Goal: Transaction & Acquisition: Download file/media

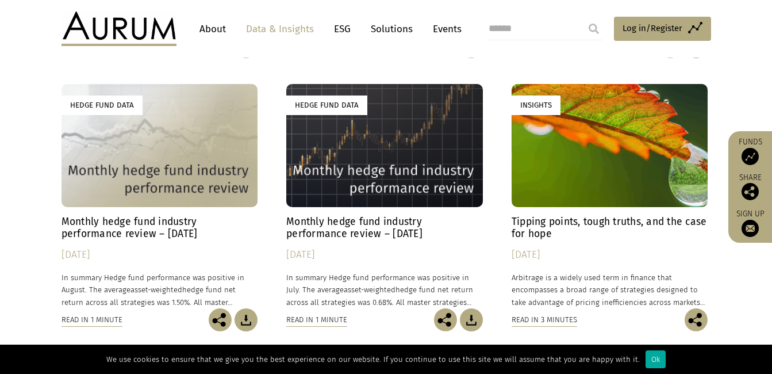
scroll to position [633, 0]
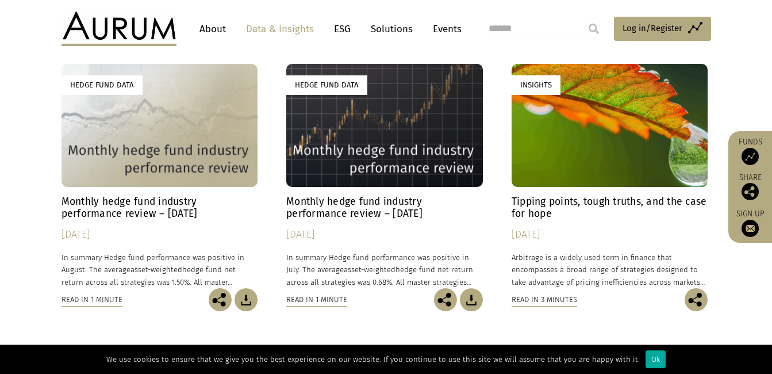
click at [140, 203] on h4 "Monthly hedge fund industry performance review – [DATE]" at bounding box center [160, 208] width 197 height 24
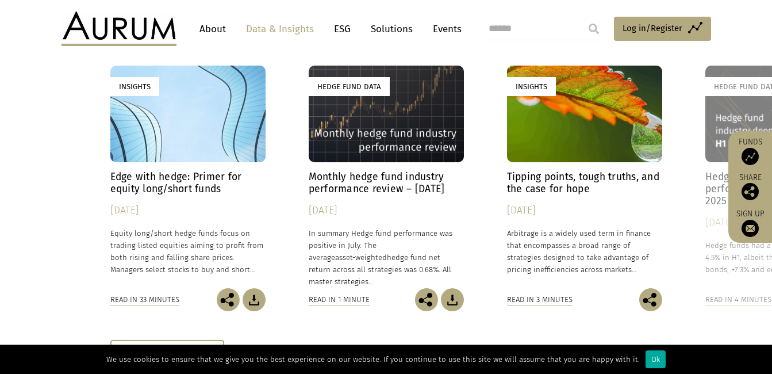
scroll to position [1668, 0]
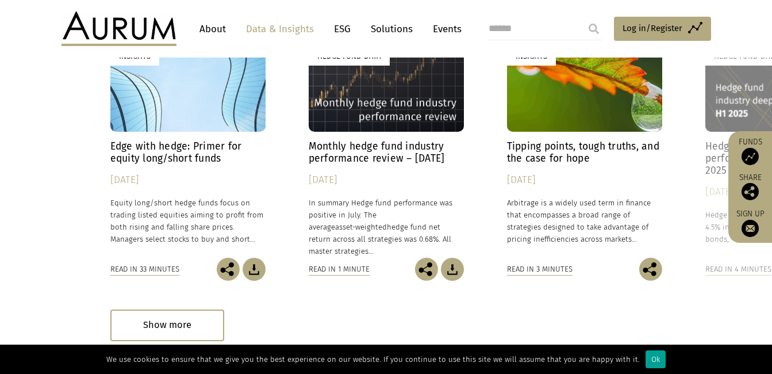
click at [646, 358] on div "Ok" at bounding box center [656, 359] width 20 height 18
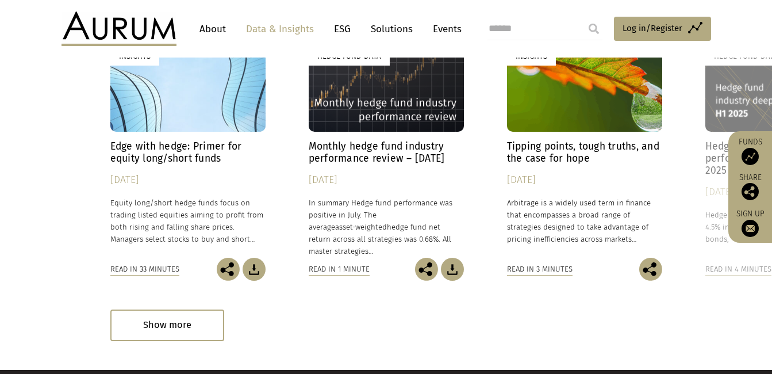
scroll to position [1611, 0]
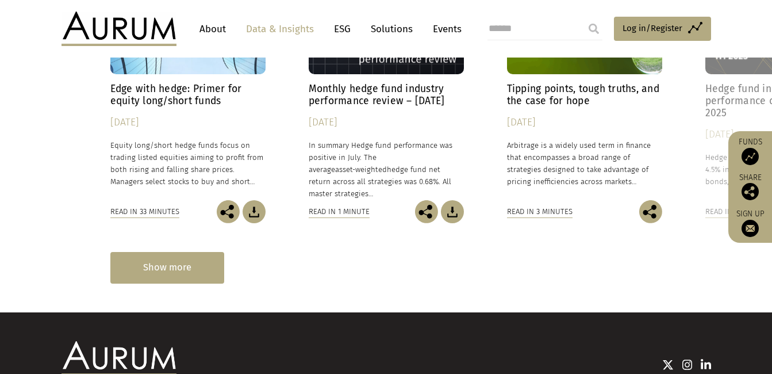
click at [178, 261] on div "Show more" at bounding box center [167, 268] width 114 height 32
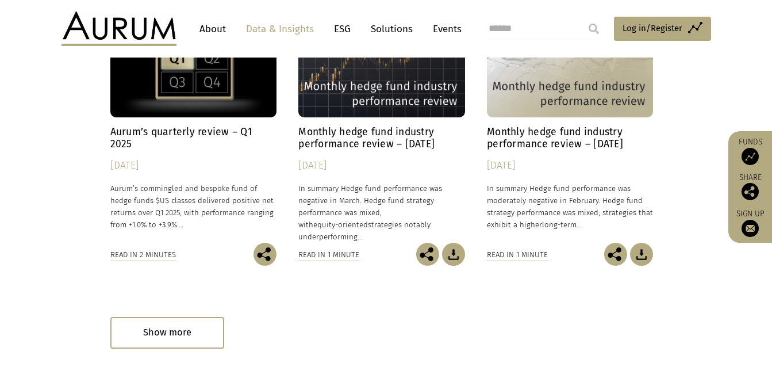
scroll to position [2581, 0]
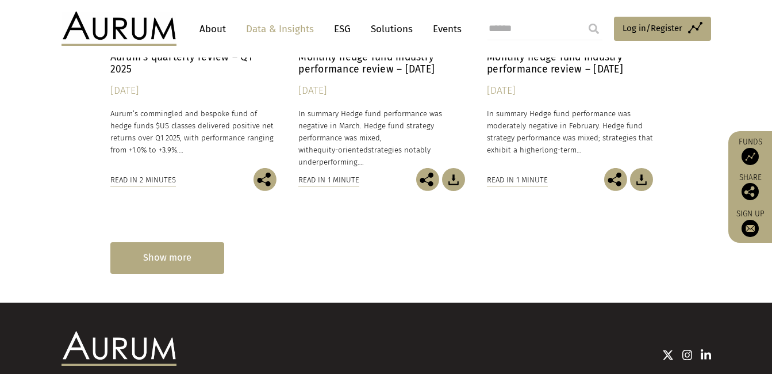
click at [173, 257] on div "Show more" at bounding box center [167, 258] width 114 height 32
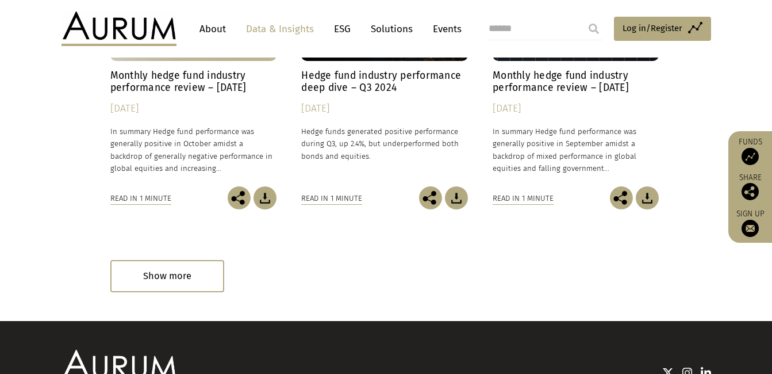
scroll to position [3674, 0]
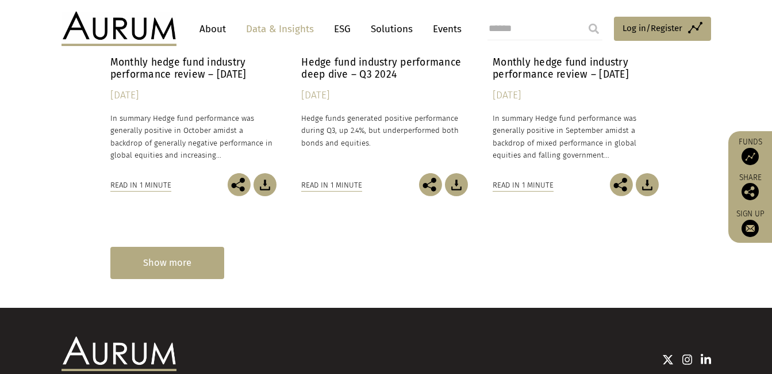
click at [184, 257] on div "Show more" at bounding box center [167, 263] width 114 height 32
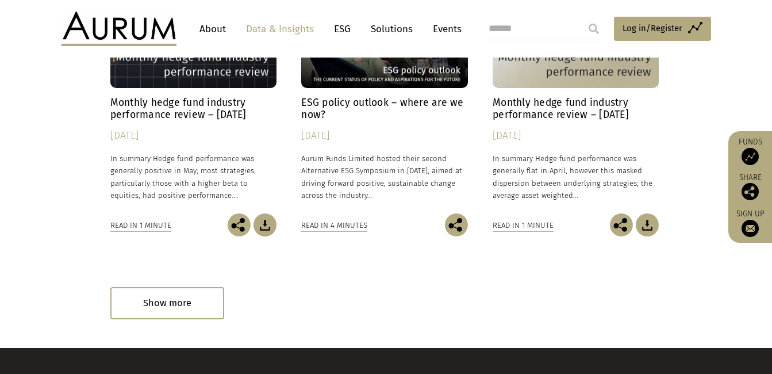
scroll to position [4767, 0]
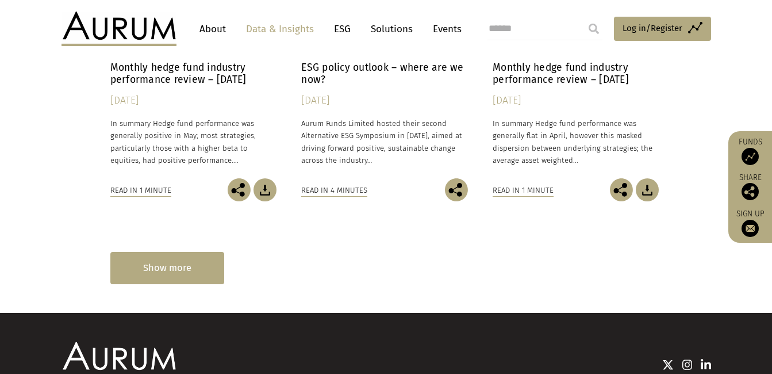
click at [194, 271] on div "Show more" at bounding box center [167, 268] width 114 height 32
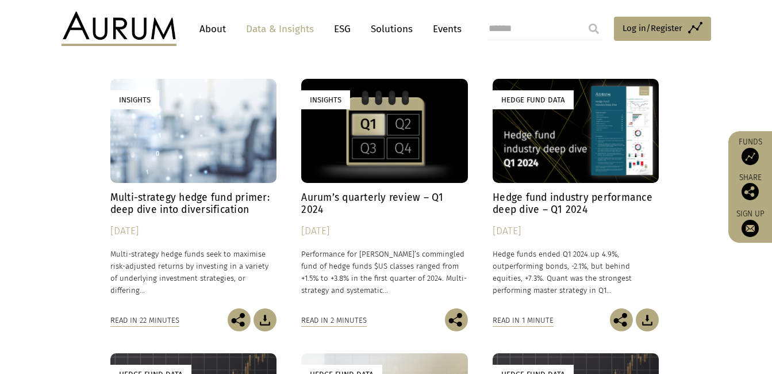
scroll to position [4939, 0]
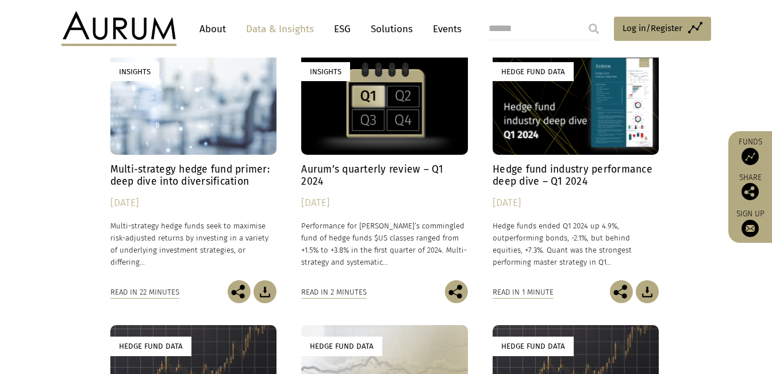
click at [559, 101] on div "Hedge Fund Data" at bounding box center [576, 103] width 166 height 104
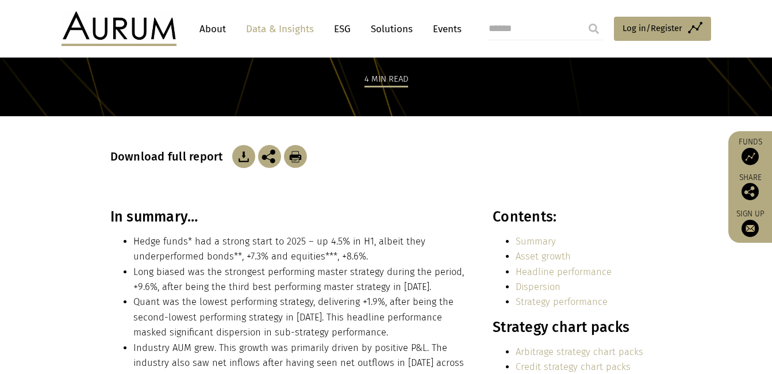
scroll to position [115, 0]
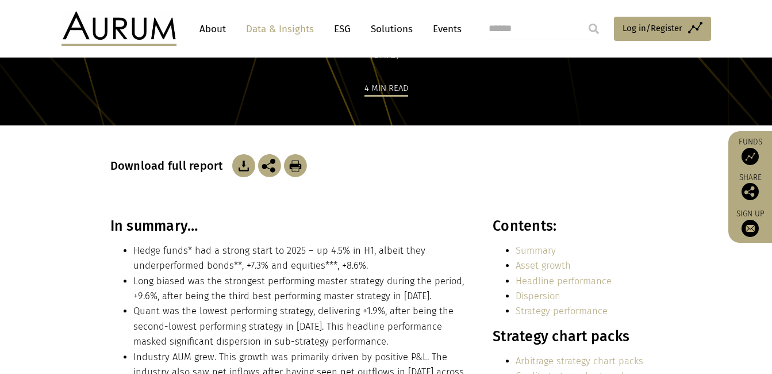
click at [243, 165] on img at bounding box center [243, 165] width 23 height 23
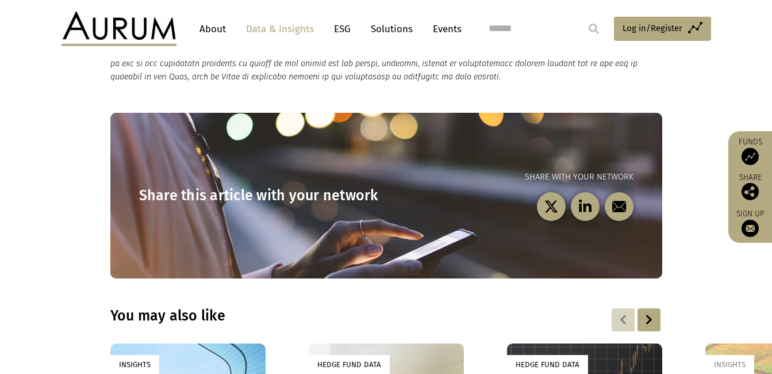
scroll to position [1495, 0]
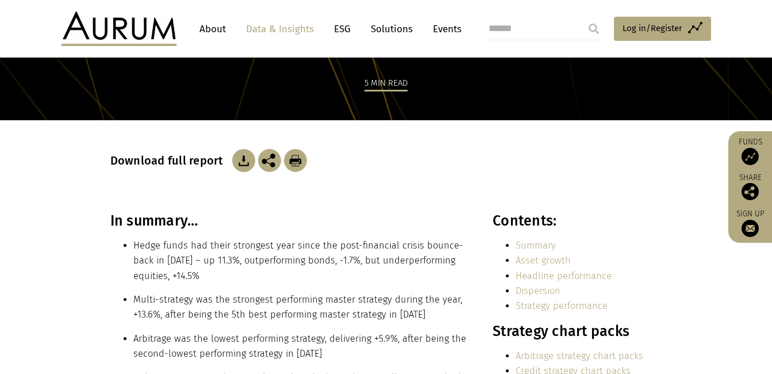
scroll to position [115, 0]
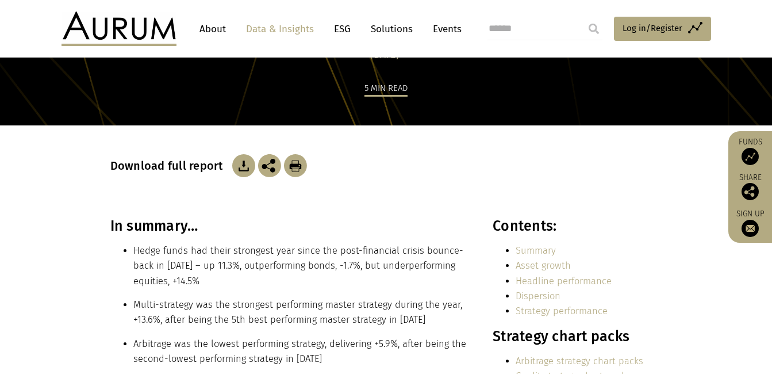
click at [240, 166] on img at bounding box center [243, 165] width 23 height 23
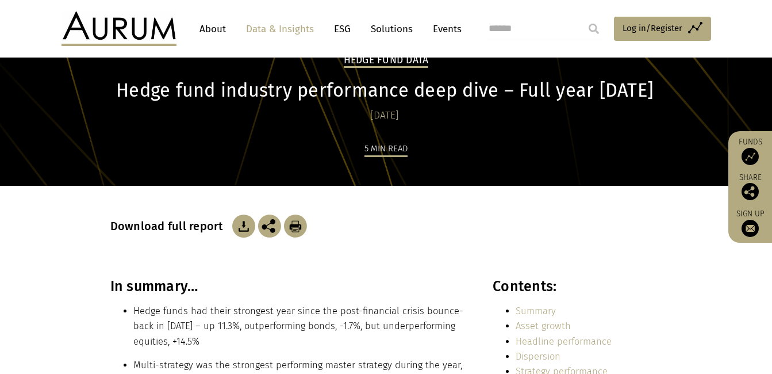
scroll to position [0, 0]
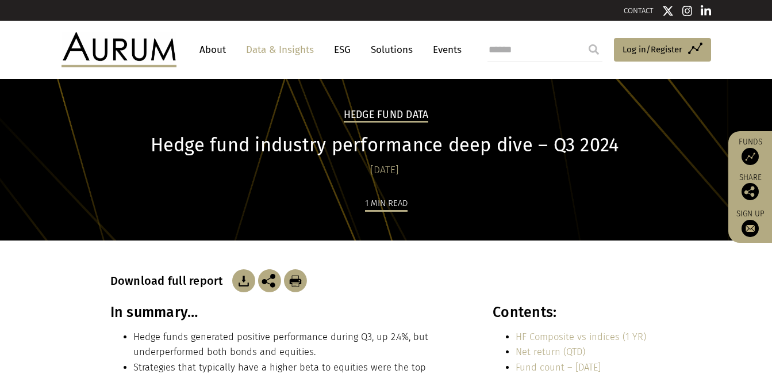
click at [237, 280] on img at bounding box center [243, 280] width 23 height 23
